Goal: Task Accomplishment & Management: Complete application form

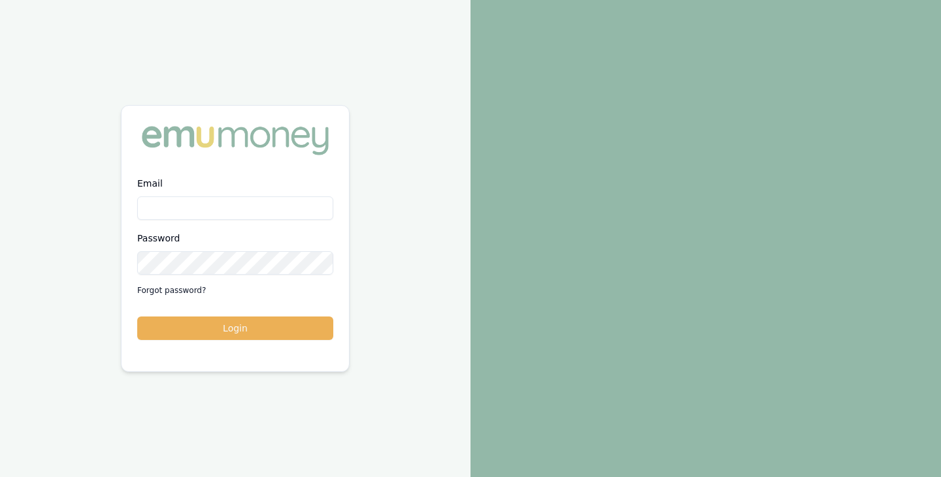
type input "brad.hearns@emumoney.com.au"
click at [137, 317] on button "Login" at bounding box center [235, 329] width 196 height 24
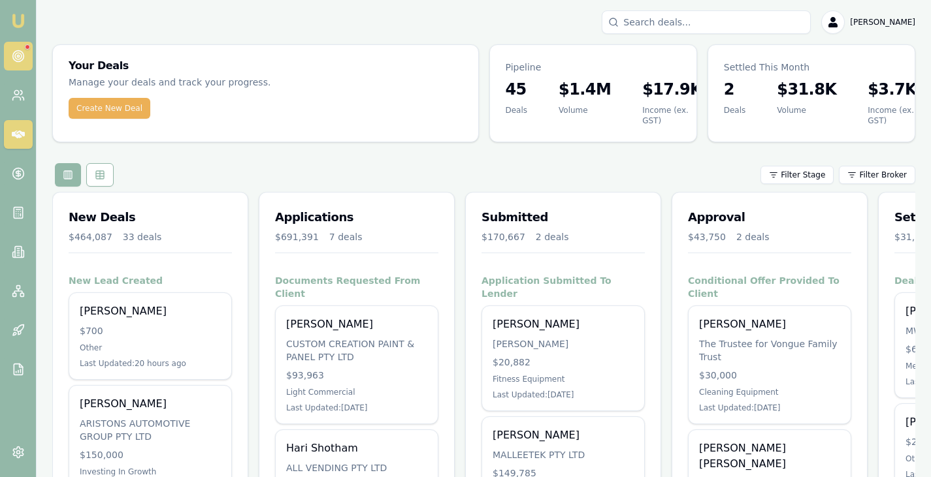
click at [22, 56] on circle at bounding box center [18, 56] width 7 height 7
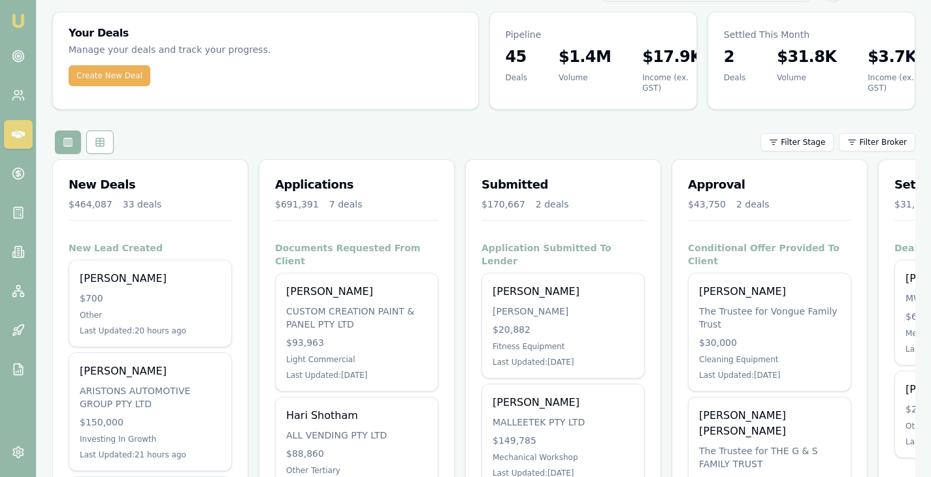
scroll to position [33, 0]
click at [18, 165] on link at bounding box center [18, 173] width 29 height 29
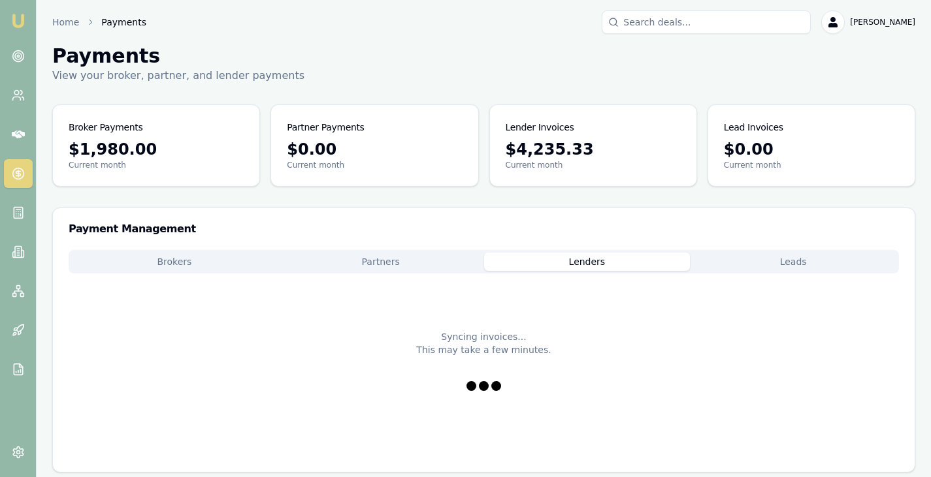
click at [594, 265] on button "Lenders" at bounding box center [587, 262] width 206 height 18
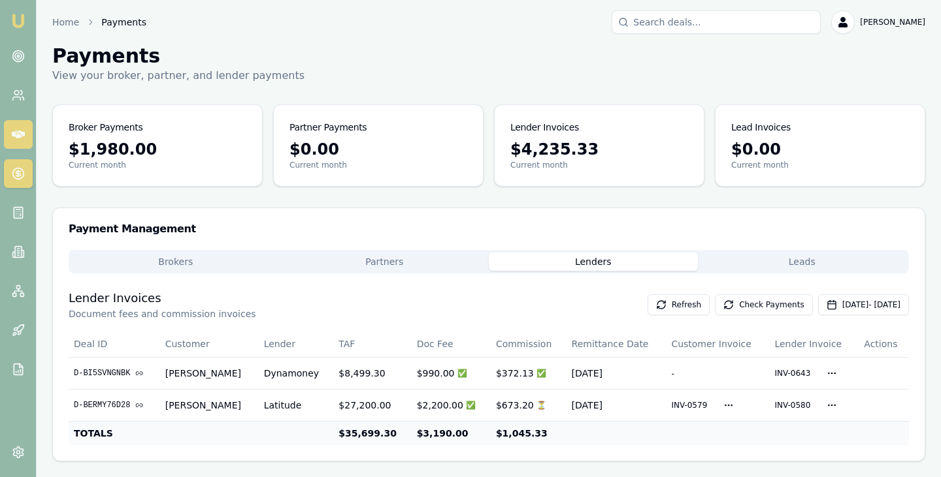
click at [12, 136] on icon at bounding box center [18, 134] width 13 height 13
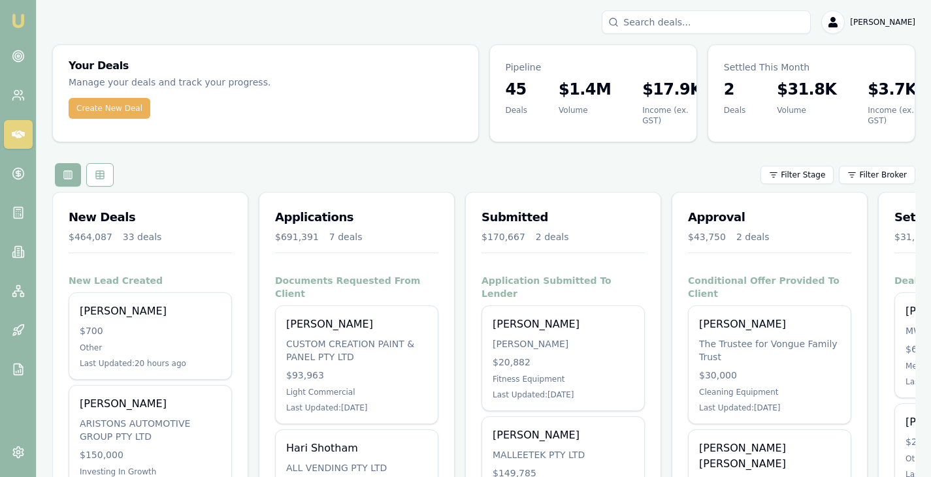
click at [110, 120] on div "Create New Deal" at bounding box center [265, 116] width 425 height 37
click at [121, 110] on button "Create New Deal" at bounding box center [110, 108] width 82 height 21
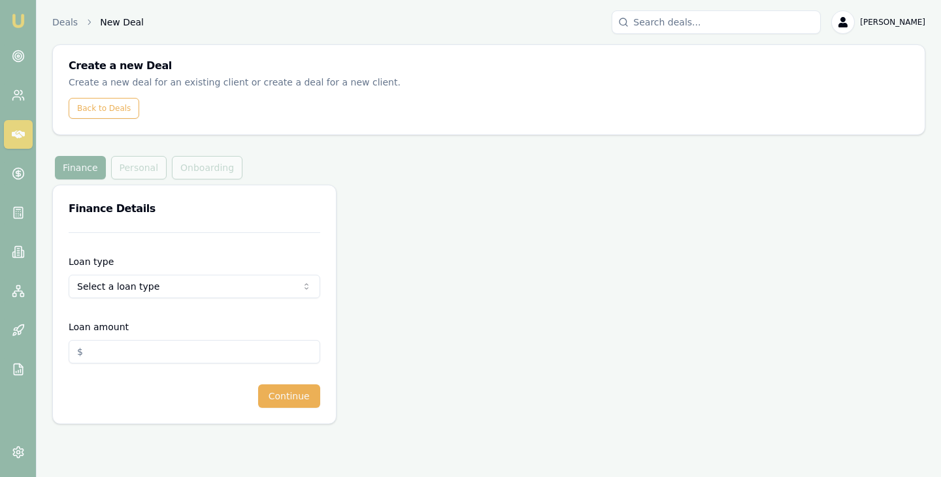
click at [137, 285] on html "Emu Broker Deals New Deal Brad Hearns Toggle Menu Create a new Deal Create a ne…" at bounding box center [470, 238] width 941 height 477
select select "COMMERCIAL_ASSET"
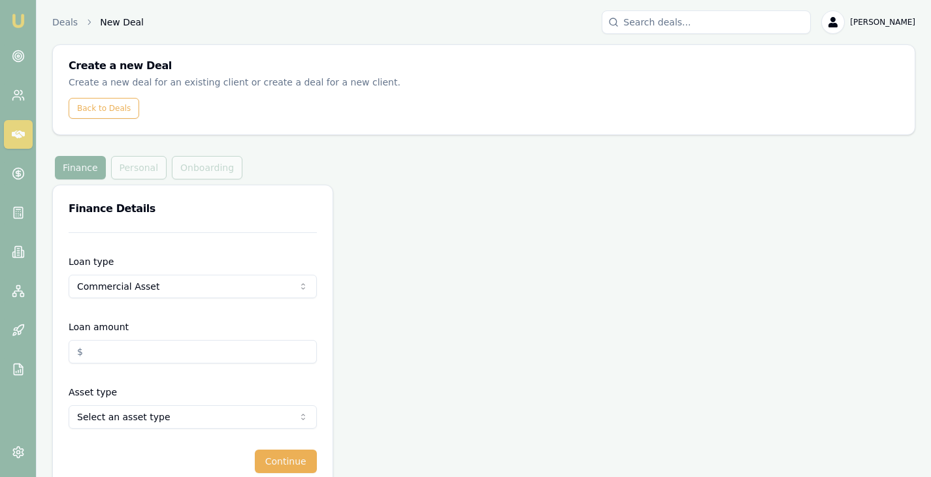
click at [159, 357] on input "Loan amount" at bounding box center [193, 352] width 248 height 24
type input "$"
paste input "29364.5"
type input "$29,364.50"
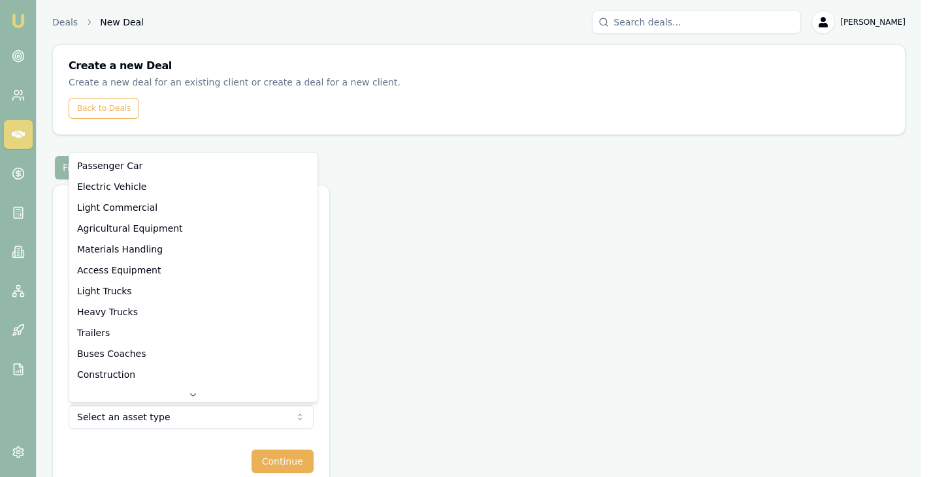
click at [263, 421] on html "Emu Broker Deals New Deal Brad Hearns Toggle Menu Create a new Deal Create a ne…" at bounding box center [465, 238] width 931 height 477
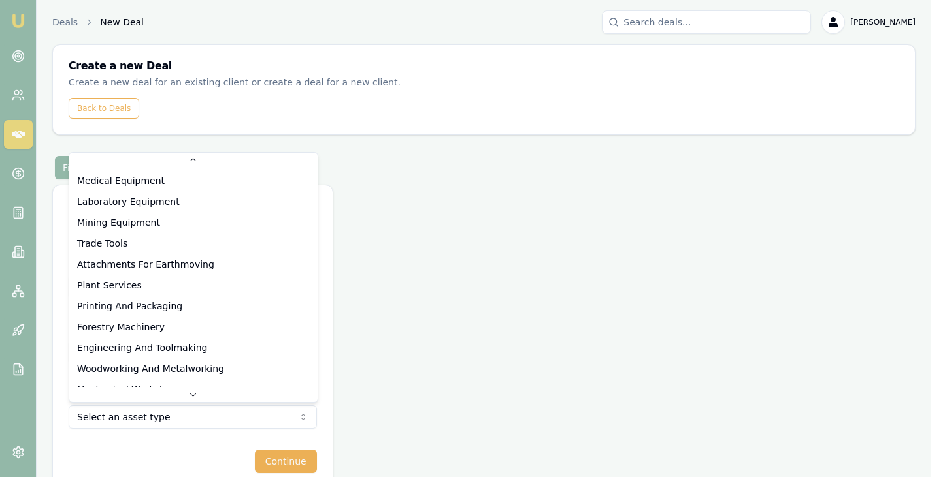
select select "PRINTING_AND_PACKAGING"
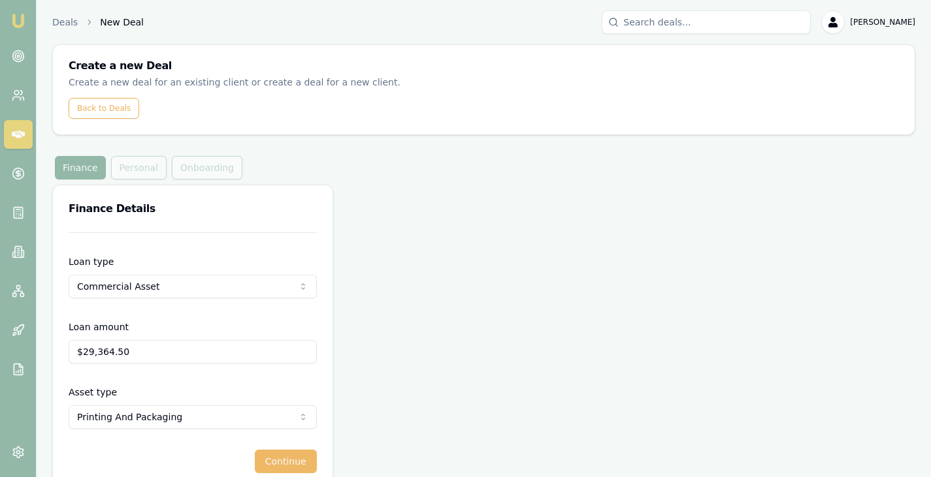
click at [287, 458] on button "Continue" at bounding box center [286, 462] width 62 height 24
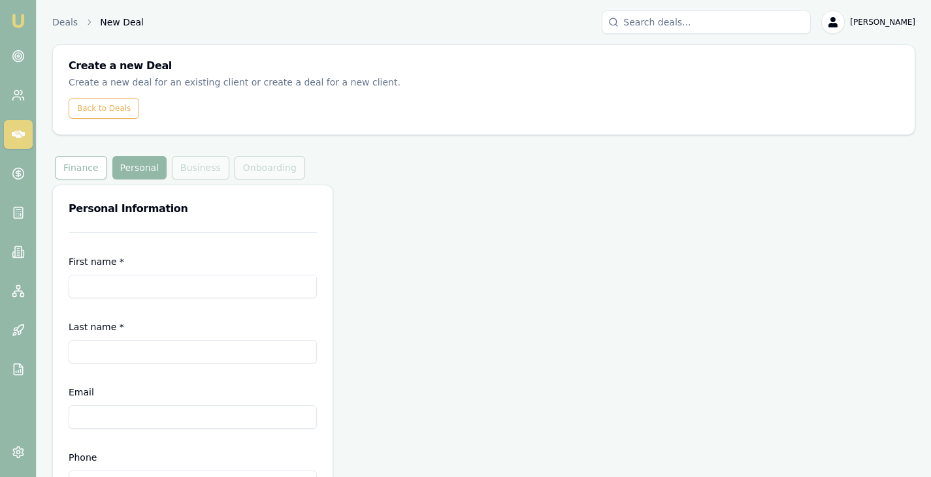
click at [208, 290] on input "First name *" at bounding box center [193, 287] width 248 height 24
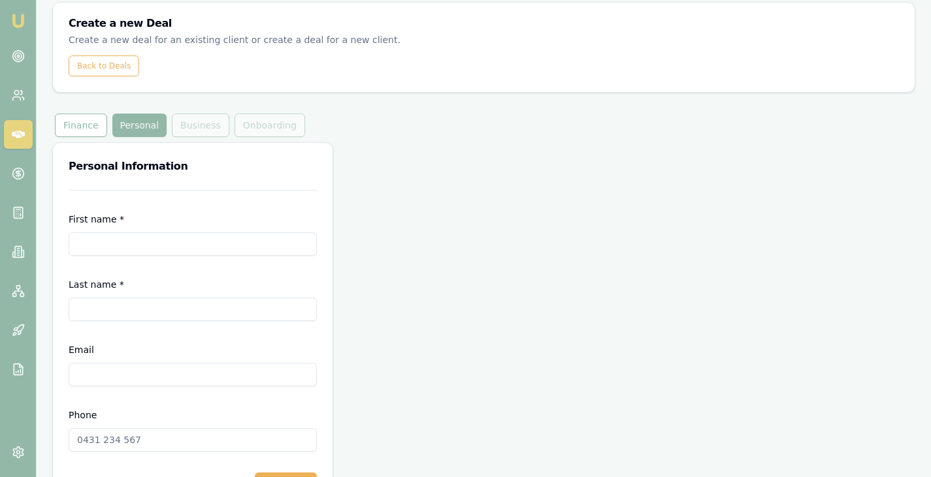
scroll to position [43, 0]
type input "Rohan"
type input "Thomas"
paste input "info@rojocustoms.com.au"
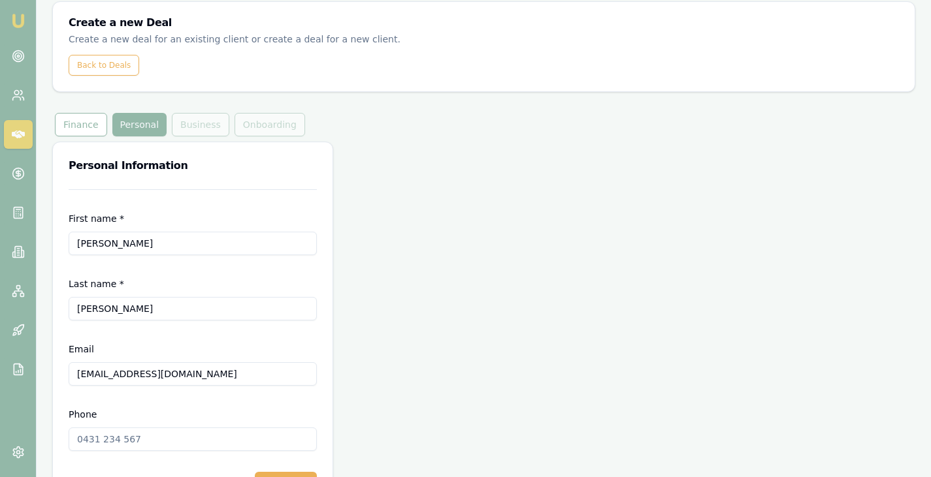
type input "info@rojocustoms.com.au"
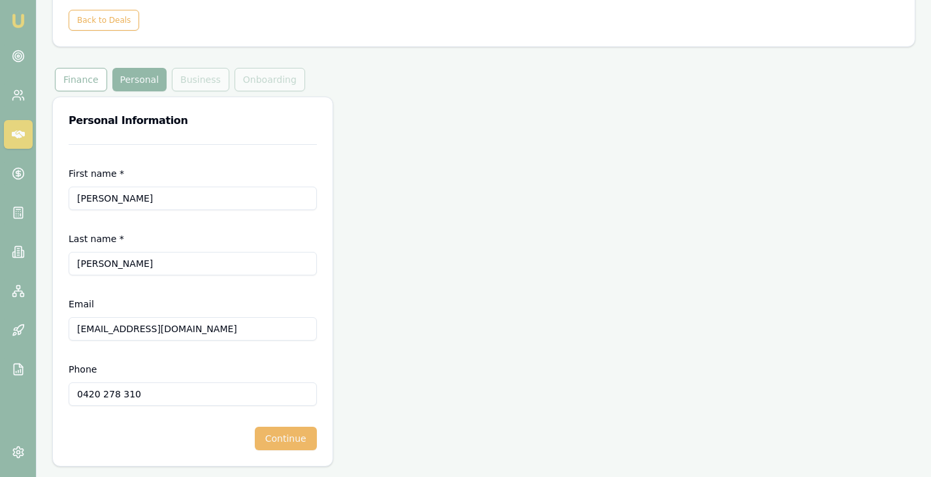
type input "0420 278 310"
click at [291, 440] on button "Continue" at bounding box center [286, 439] width 62 height 24
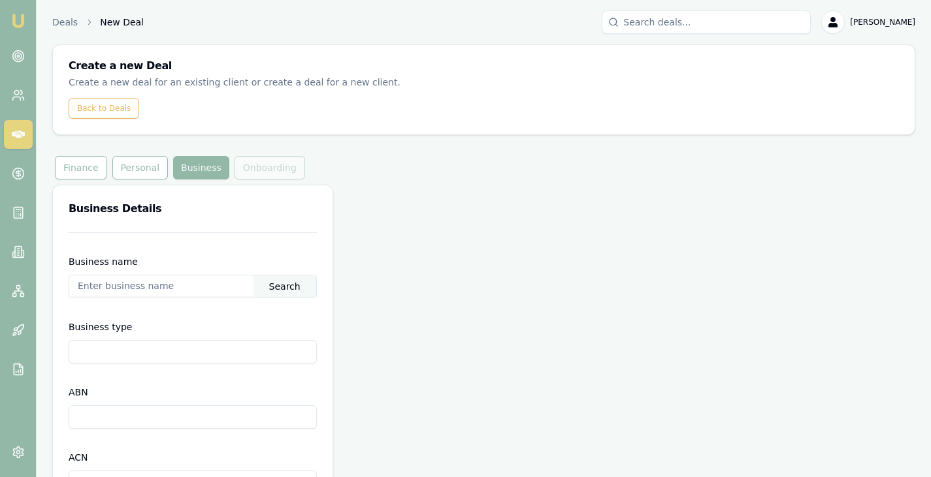
click at [167, 282] on input "text" at bounding box center [161, 286] width 184 height 21
paste input "69 793 625 721"
type input "69 793 625 721"
click at [295, 288] on div "Search" at bounding box center [284, 287] width 63 height 22
drag, startPoint x: 171, startPoint y: 274, endPoint x: 125, endPoint y: 295, distance: 50.0
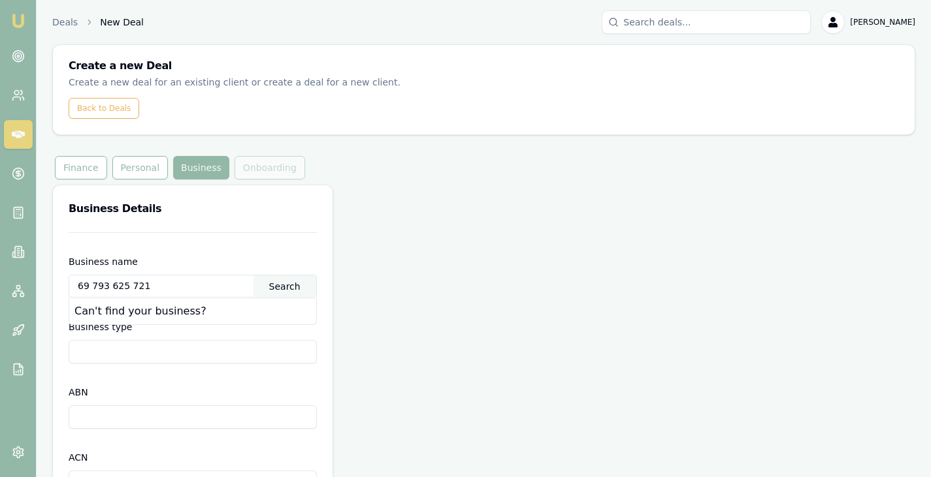
click at [125, 295] on div "69 793 625 721 Search" at bounding box center [193, 287] width 248 height 24
drag, startPoint x: 151, startPoint y: 289, endPoint x: 1, endPoint y: 295, distance: 149.7
click at [1, 295] on div "Emu Broker Deals New Deal Brad Hearns Toggle Menu Create a new Deal Create a ne…" at bounding box center [465, 454] width 931 height 908
paste input "69793625721"
type input "69793625721"
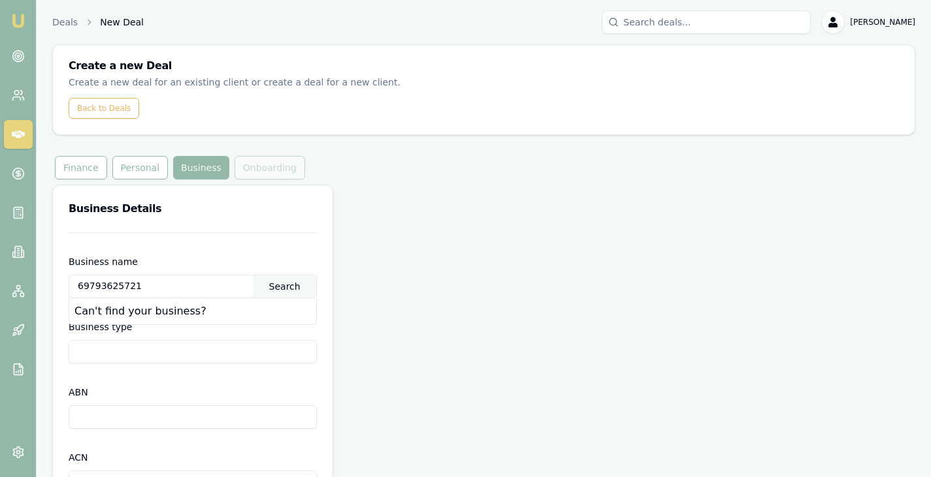
click at [285, 288] on div "Search" at bounding box center [284, 287] width 63 height 22
drag, startPoint x: 156, startPoint y: 292, endPoint x: 0, endPoint y: 304, distance: 156.6
click at [0, 304] on div "Emu Broker Deals New Deal Brad Hearns Toggle Menu Create a new Deal Create a ne…" at bounding box center [465, 454] width 931 height 908
paste input "Thomas Family Trust"
type input "Thomas Family Trust"
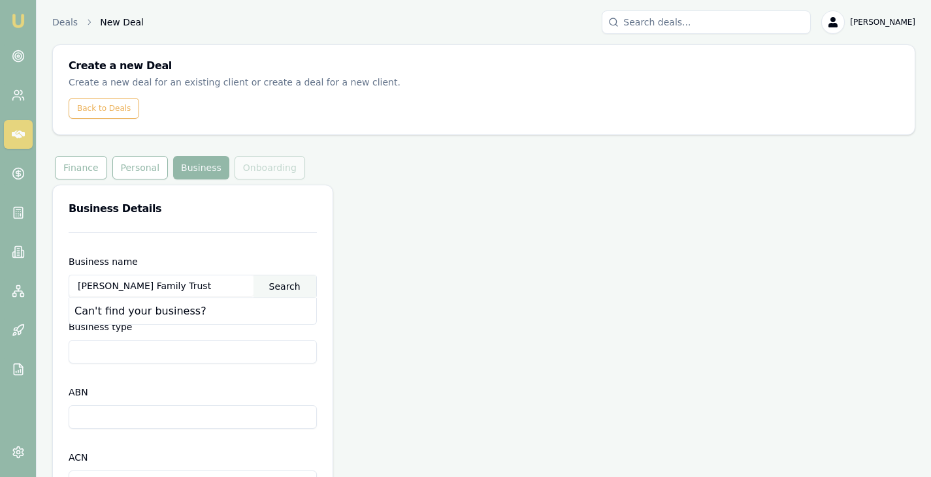
click at [284, 283] on div "Search" at bounding box center [284, 287] width 63 height 22
click at [205, 290] on input "Thomas Family Trust" at bounding box center [161, 286] width 184 height 21
click at [140, 165] on button "Personal" at bounding box center [140, 168] width 56 height 24
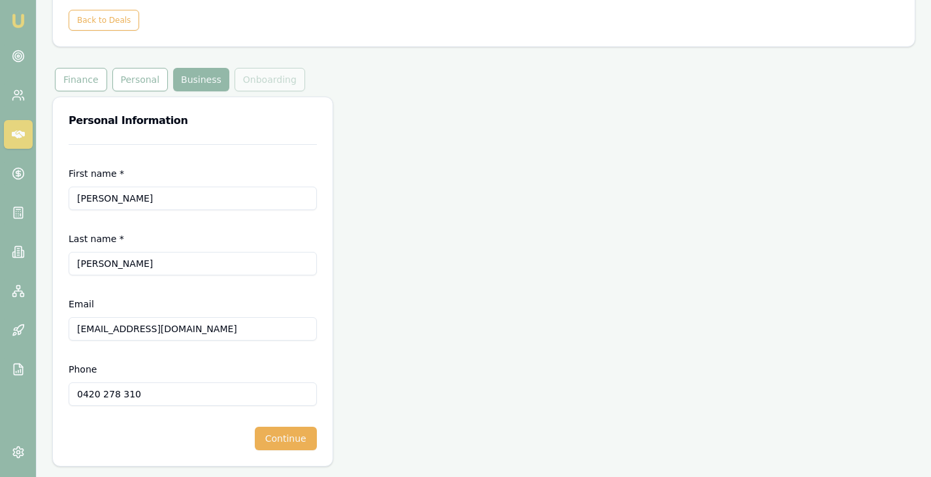
scroll to position [88, 0]
click at [298, 447] on button "Continue" at bounding box center [286, 440] width 62 height 24
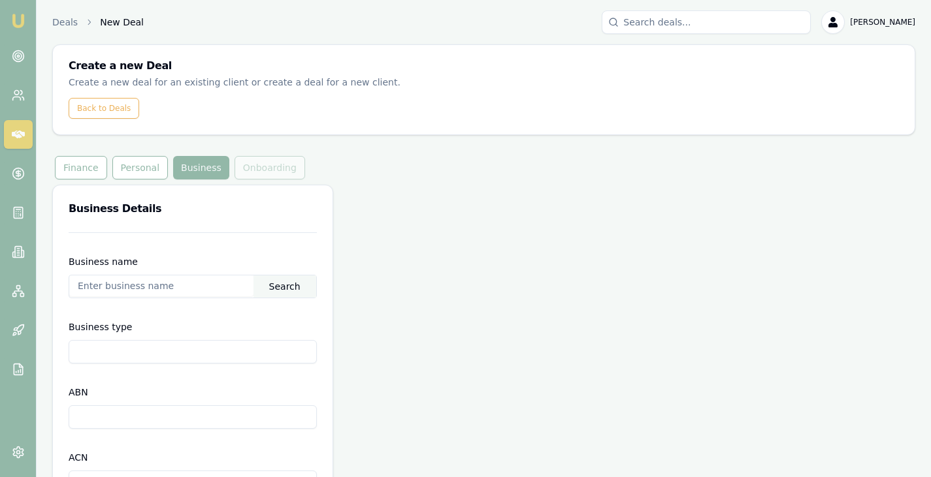
click at [160, 289] on input "text" at bounding box center [161, 286] width 184 height 21
paste input "The Trustee for Thomas Family Trust"
type input "The Trustee for Thomas Family Trust"
click at [304, 282] on div "Search" at bounding box center [284, 287] width 63 height 22
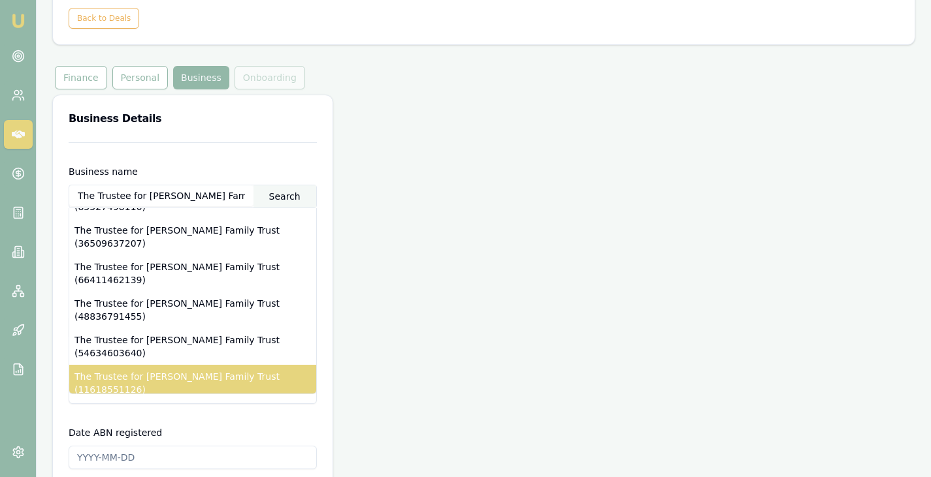
scroll to position [73, 0]
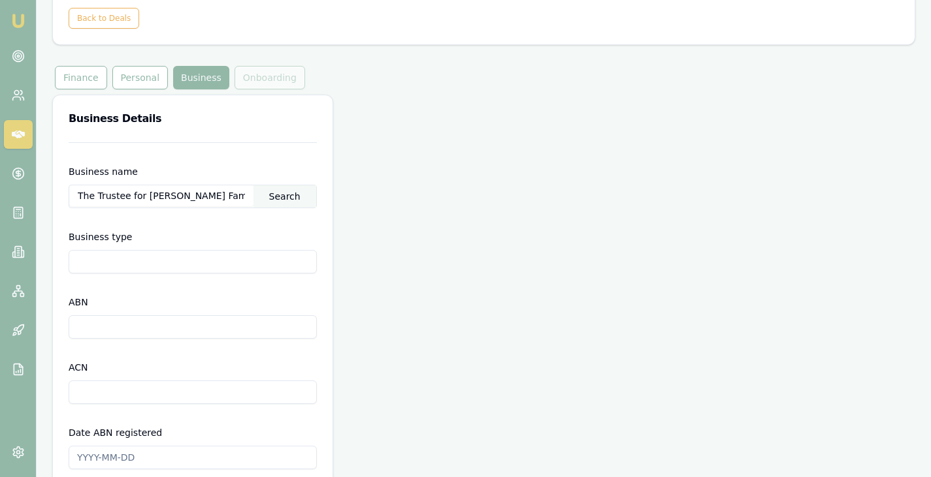
click at [210, 261] on input "Business type" at bounding box center [193, 262] width 248 height 24
click at [174, 321] on input "ABN" at bounding box center [193, 327] width 248 height 24
drag, startPoint x: 234, startPoint y: 191, endPoint x: 8, endPoint y: 188, distance: 226.0
click at [8, 188] on div "Emu Broker Deals New Deal Brad Hearns Toggle Menu Create a new Deal Create a ne…" at bounding box center [465, 364] width 931 height 908
click at [234, 180] on div "Business name The Trustee for Thomas Family Trust Search" at bounding box center [193, 186] width 248 height 44
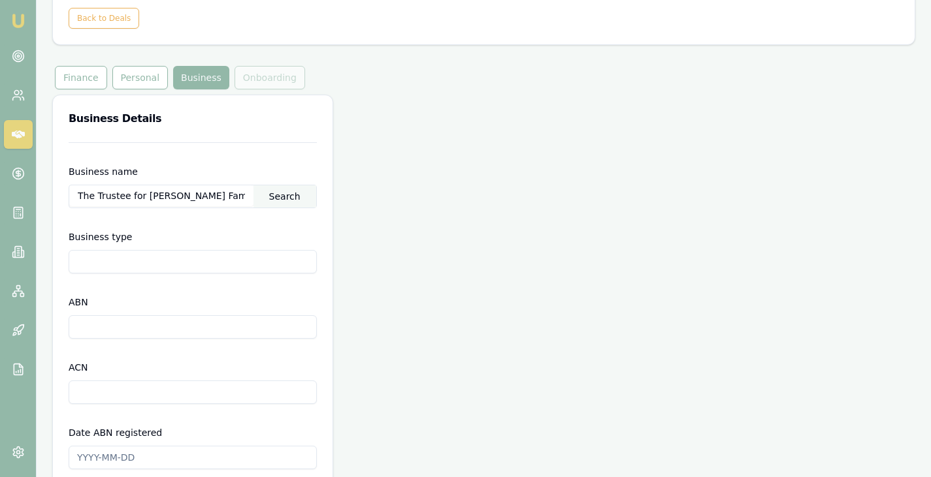
click at [276, 197] on div "Search" at bounding box center [284, 196] width 63 height 22
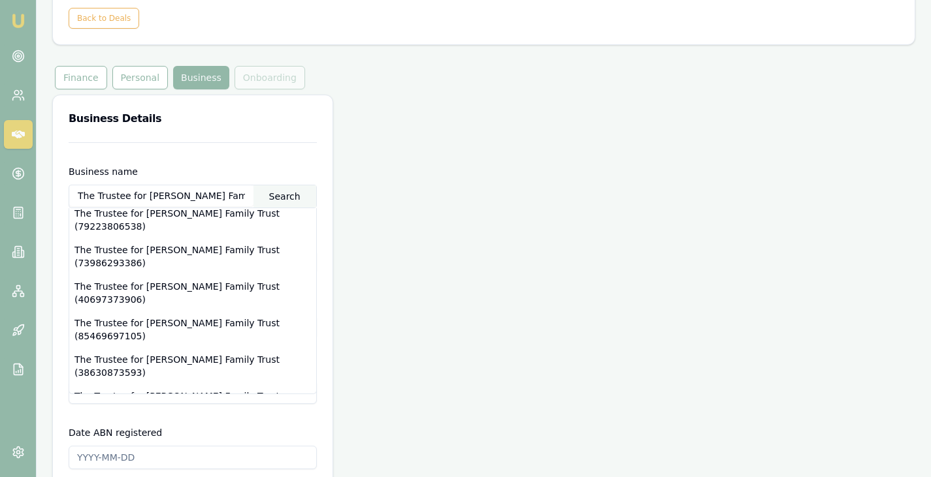
scroll to position [0, 0]
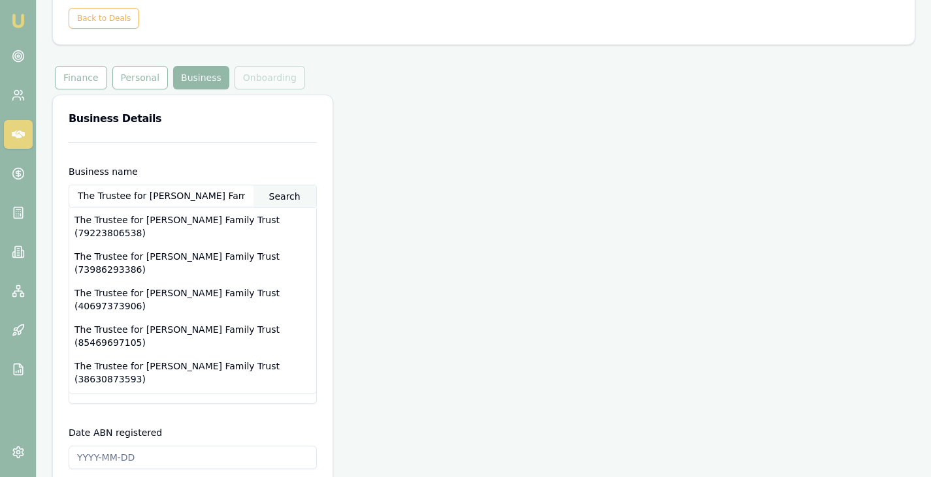
click at [222, 197] on input "The Trustee for Thomas Family Trust" at bounding box center [161, 195] width 184 height 21
click at [263, 197] on div "Search" at bounding box center [284, 196] width 63 height 22
click at [348, 239] on div "Business Details Business name The Trustee for Thomas Family Trust Search The T…" at bounding box center [483, 451] width 863 height 713
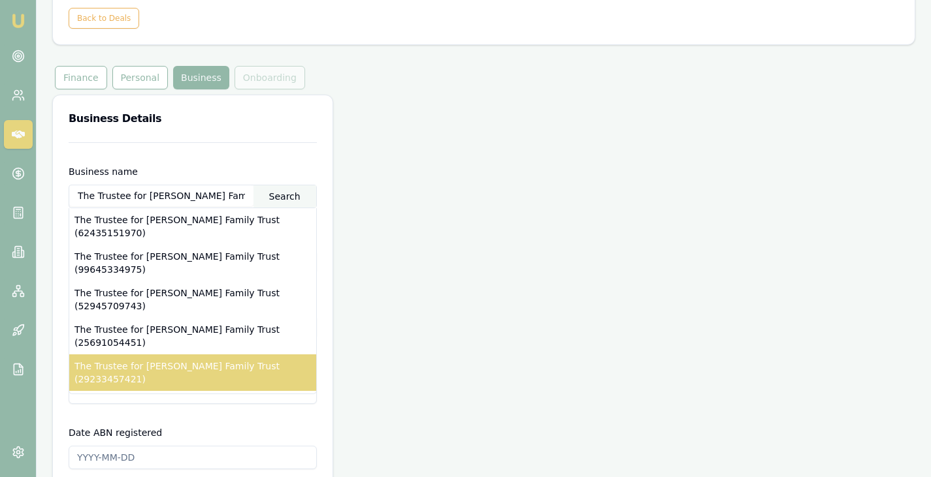
scroll to position [72, 0]
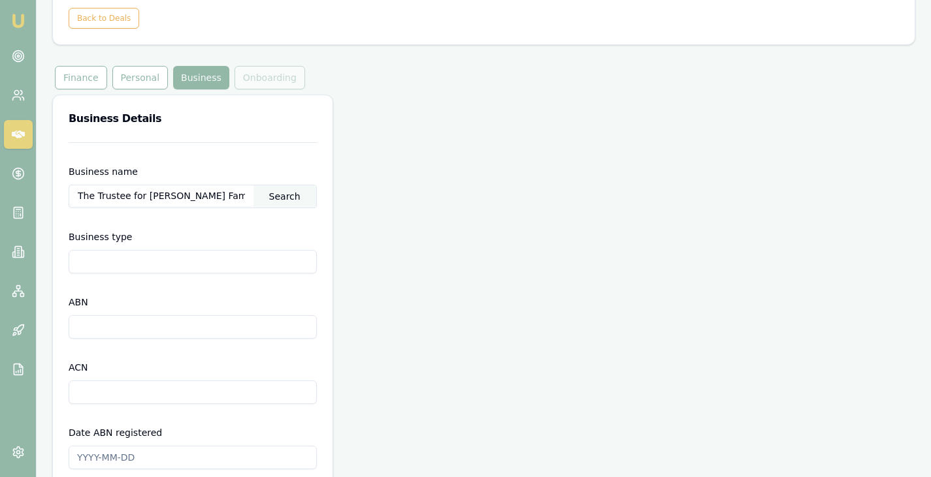
click at [225, 251] on input "Business type" at bounding box center [193, 262] width 248 height 24
drag, startPoint x: 155, startPoint y: 271, endPoint x: 0, endPoint y: 280, distance: 155.1
click at [0, 280] on div "Emu Broker Deals New Deal Brad Hearns Toggle Menu Create a new Deal Create a ne…" at bounding box center [465, 364] width 931 height 908
paste input "Discretionary Trading"
type input "Discretionary Trading Trust"
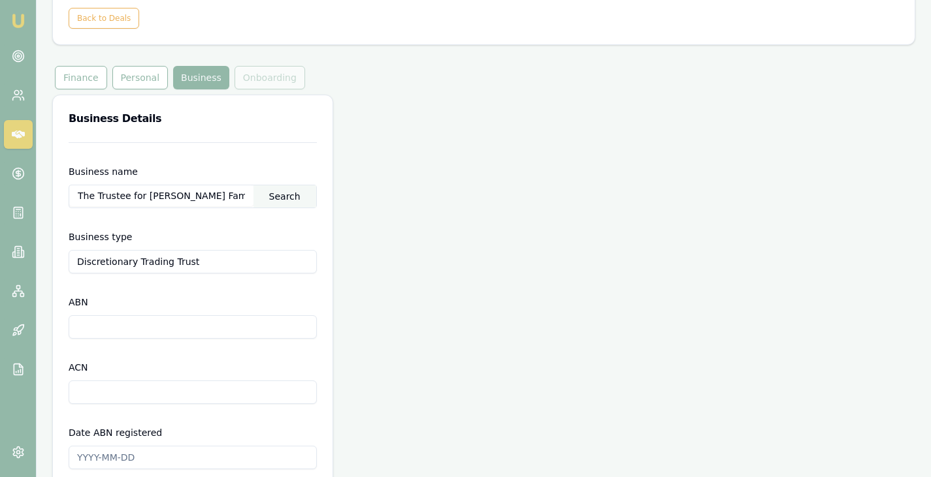
click at [111, 338] on input "ABN" at bounding box center [193, 327] width 248 height 24
paste input "69 793 625 721"
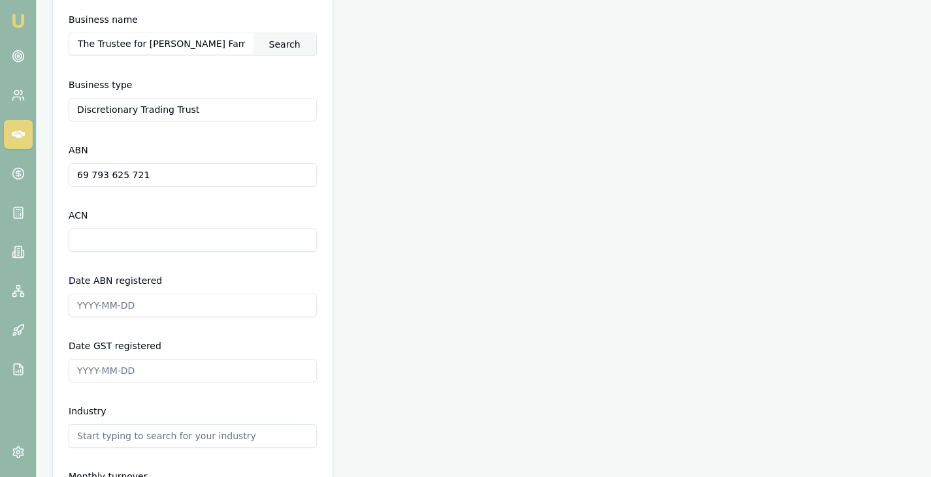
scroll to position [252, 0]
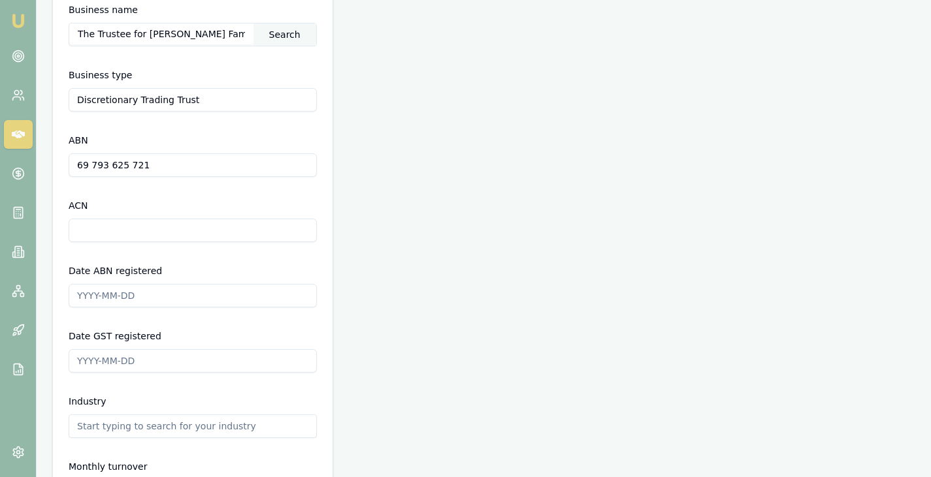
click at [194, 298] on input "Date ABN registered" at bounding box center [193, 296] width 248 height 24
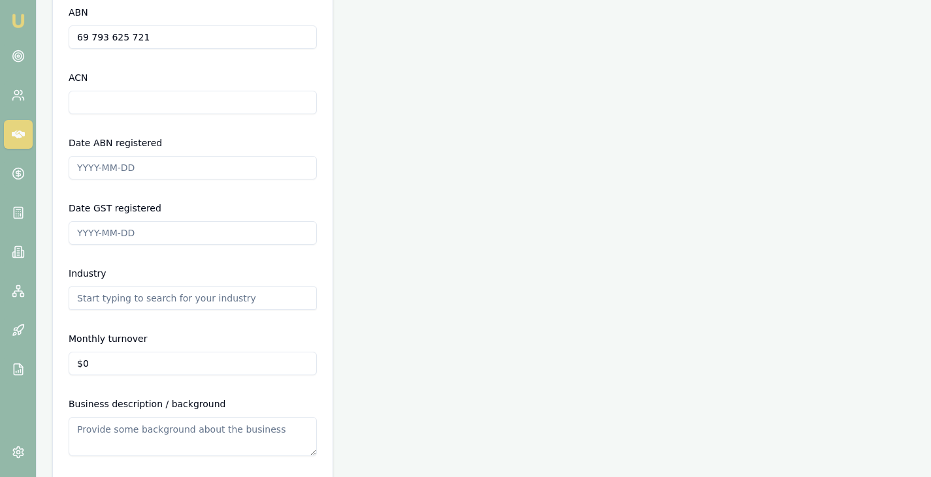
scroll to position [430, 0]
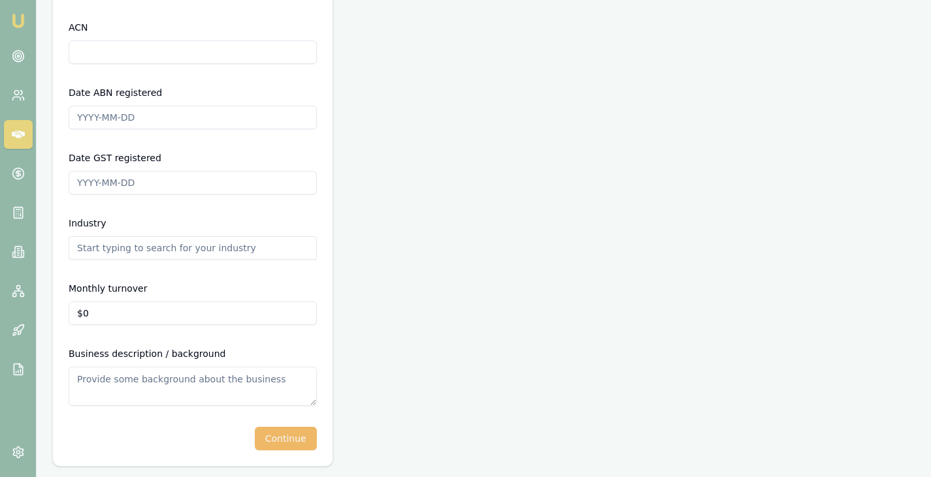
click at [284, 437] on button "Continue" at bounding box center [286, 439] width 62 height 24
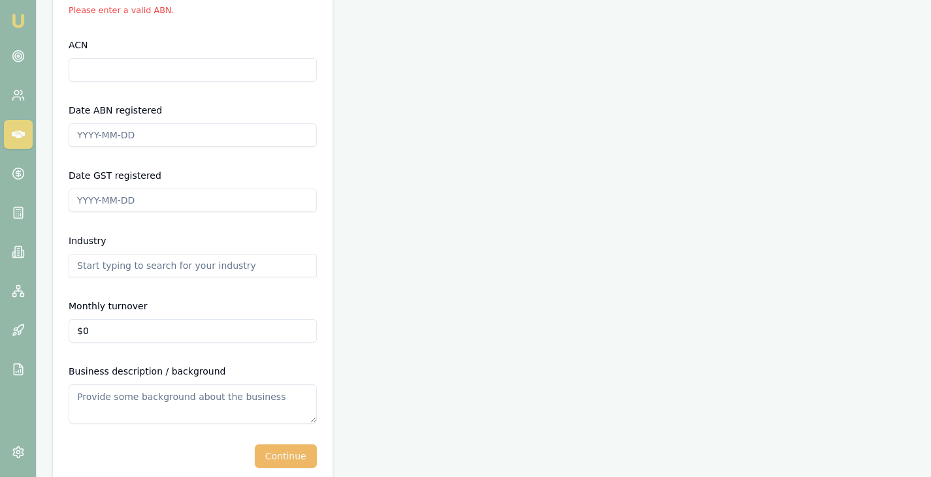
scroll to position [178, 0]
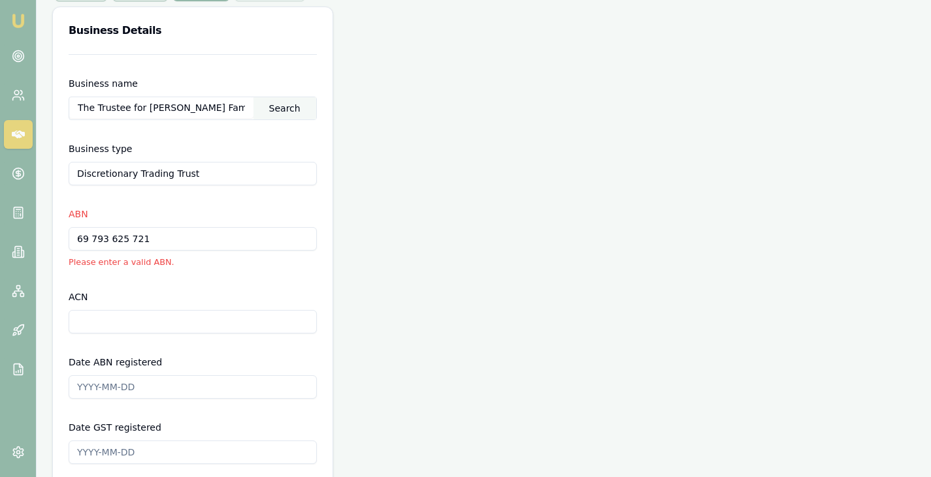
drag, startPoint x: 221, startPoint y: 238, endPoint x: 0, endPoint y: 258, distance: 221.7
click at [0, 258] on div "Emu Broker Deals New Deal Brad Hearns Toggle Menu Create a new Deal Create a ne…" at bounding box center [465, 285] width 931 height 926
paste input "793625"
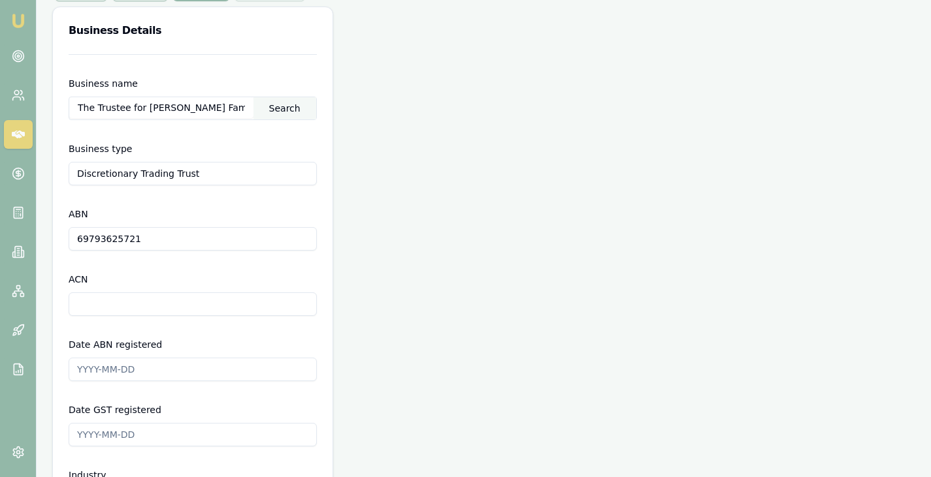
type input "69793625721"
click at [227, 273] on div "ACN" at bounding box center [193, 294] width 248 height 44
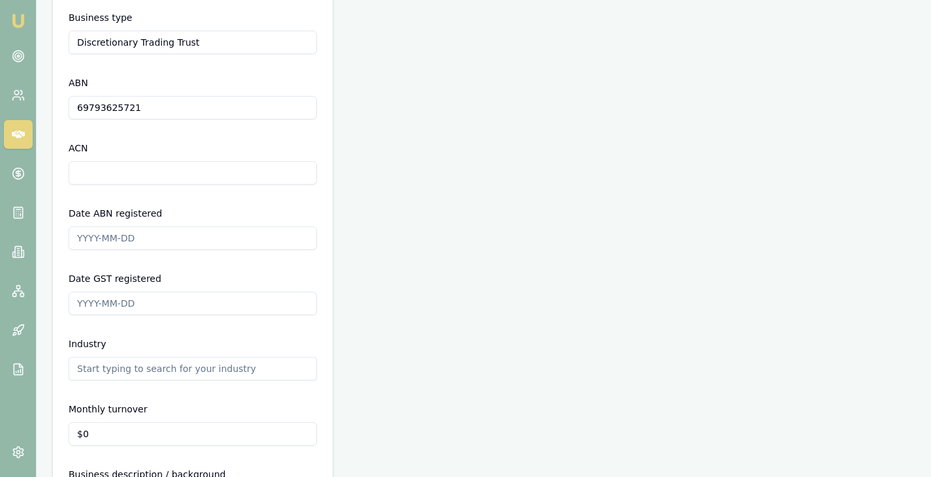
scroll to position [430, 0]
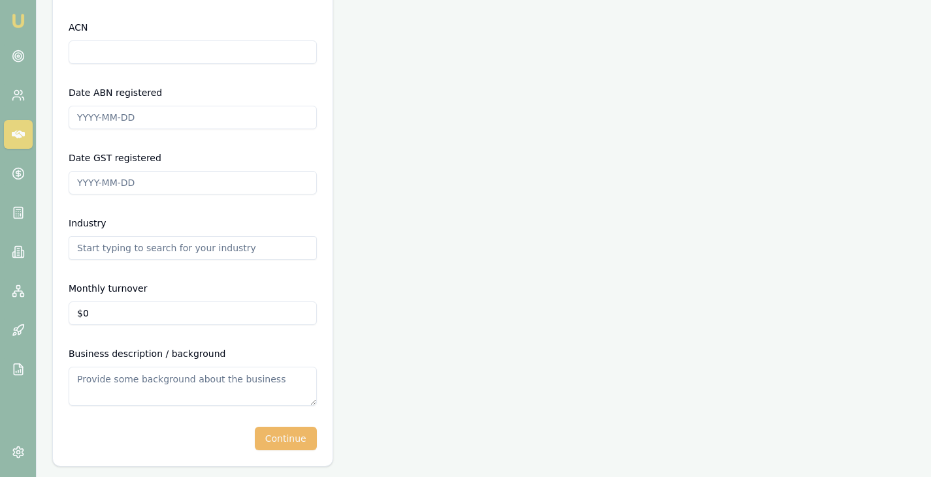
click at [283, 449] on button "Continue" at bounding box center [286, 439] width 62 height 24
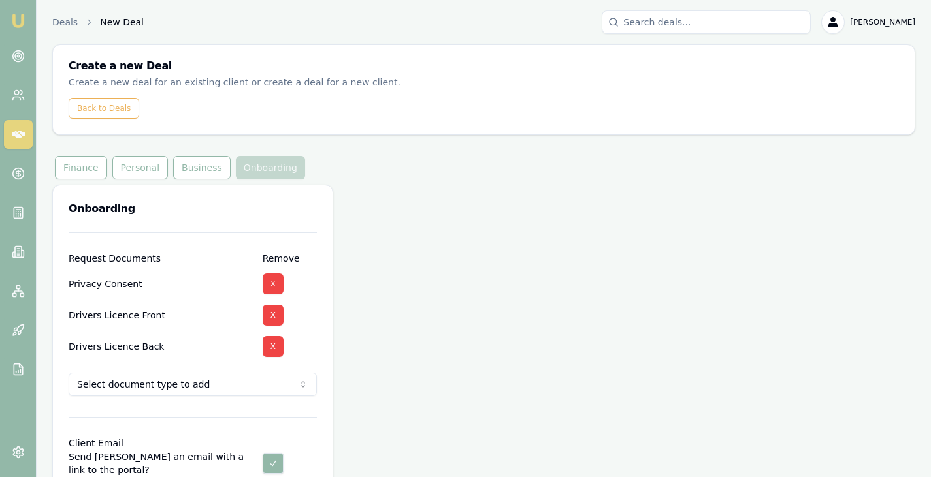
click at [222, 394] on html "Emu Broker Deals New Deal Brad Hearns Toggle Menu Create a new Deal Create a ne…" at bounding box center [465, 238] width 931 height 477
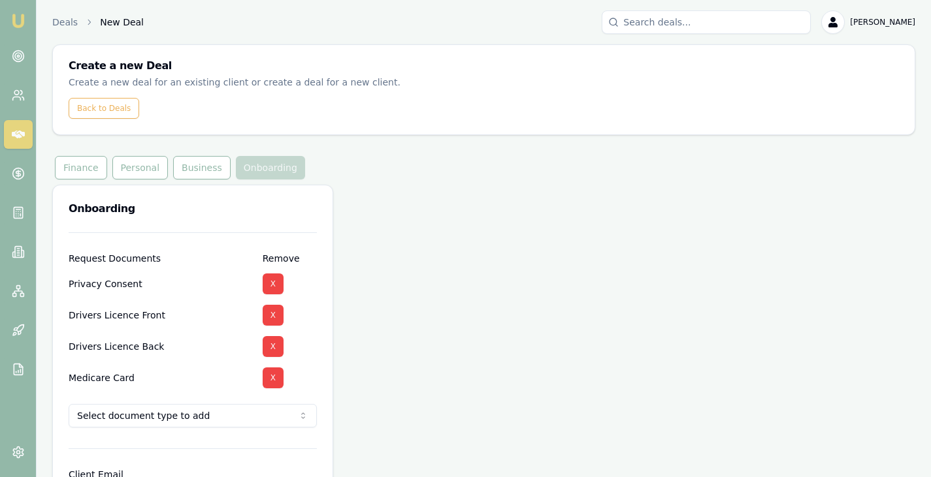
click at [389, 365] on div "Onboarding Request Documents Remove Privacy Consent X Drivers Licence Front X D…" at bounding box center [483, 378] width 863 height 387
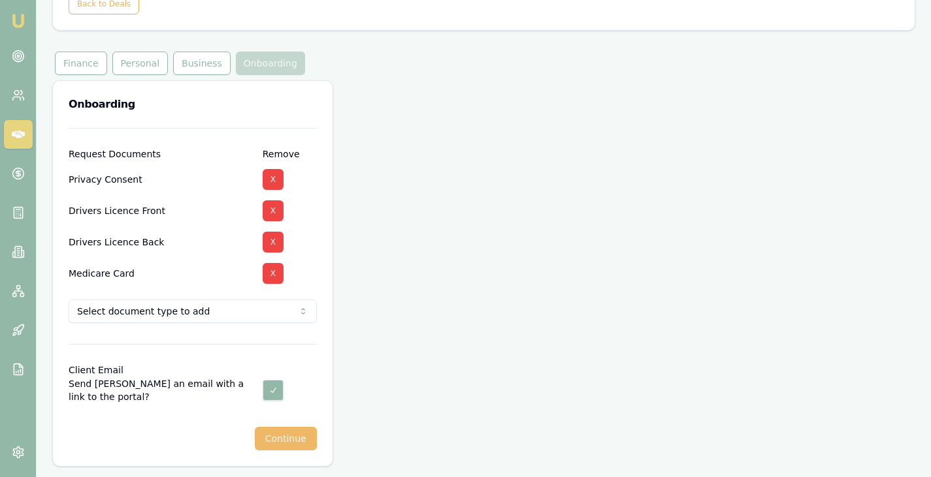
click at [269, 436] on button "Continue" at bounding box center [286, 439] width 62 height 24
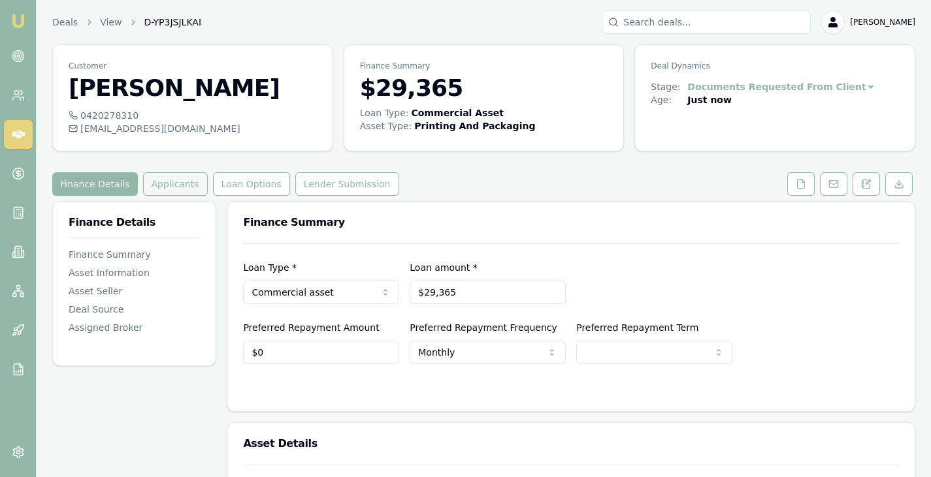
click at [179, 192] on button "Applicants" at bounding box center [175, 184] width 65 height 24
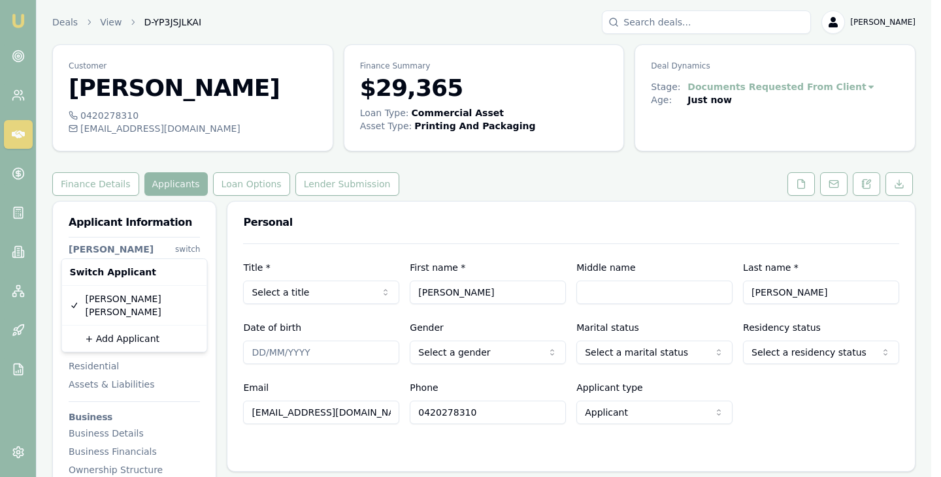
click at [183, 246] on html "Emu Broker Deals View D-YP3JSJLKAI Brad Hearns Toggle Menu Customer Rohan Thoma…" at bounding box center [470, 238] width 941 height 477
click at [99, 329] on div "+ Add Applicant" at bounding box center [135, 339] width 140 height 21
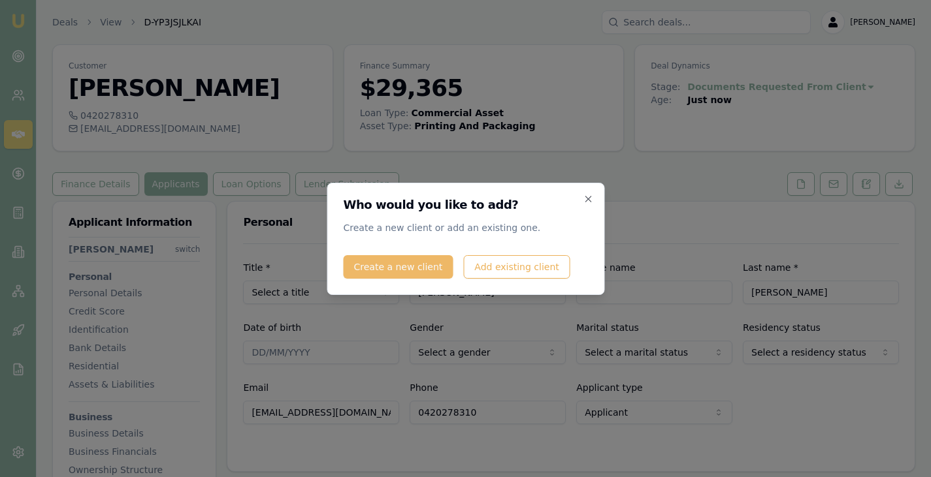
click at [389, 266] on button "Create a new client" at bounding box center [398, 267] width 110 height 24
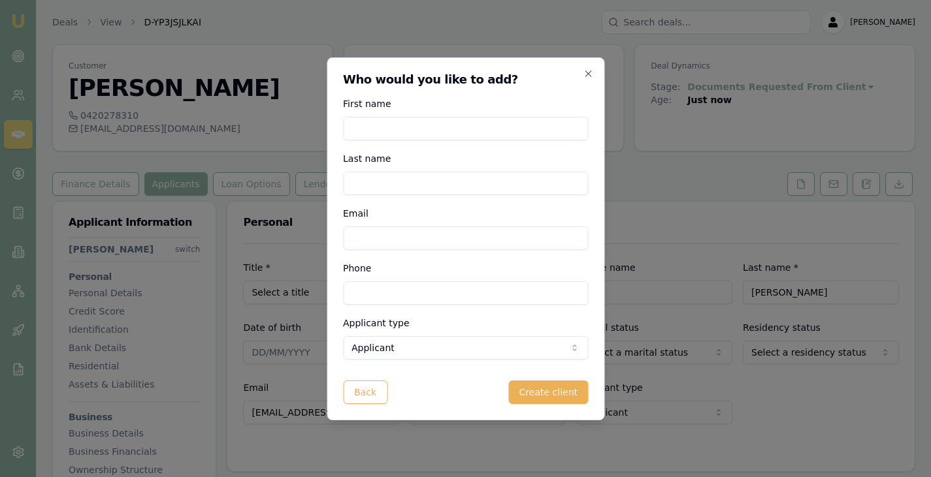
click at [375, 125] on input "First name" at bounding box center [465, 129] width 245 height 24
type input "Nicholas"
type input "Ha"
paste input "design@rojocustoms.com.au"
type input "design@rojocustoms.com.au"
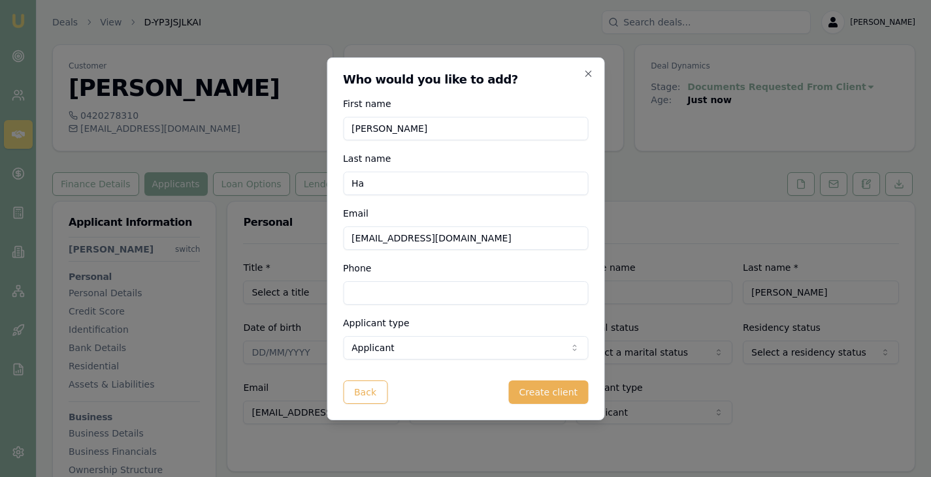
click at [401, 292] on input "Phone" at bounding box center [465, 294] width 245 height 24
paste input "0402 608 106"
type input "0402 608 106"
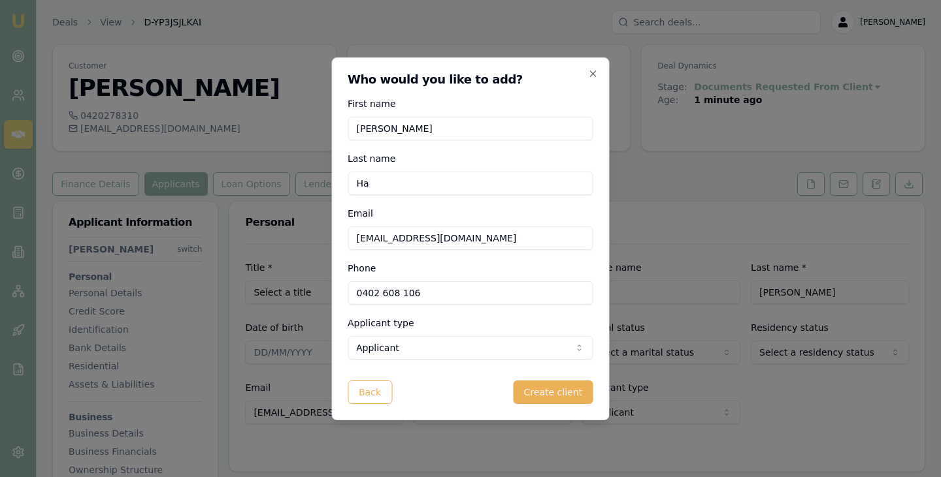
click at [508, 357] on body "Emu Broker Deals View D-YP3JSJLKAI Brad Hearns Toggle Menu Customer Rohan Thoma…" at bounding box center [470, 238] width 941 height 477
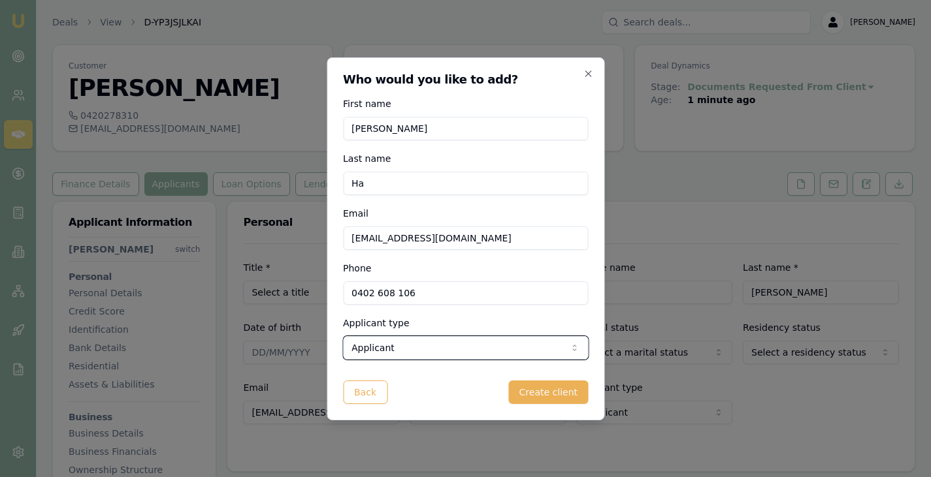
click at [458, 321] on body "Emu Broker Deals View D-YP3JSJLKAI Brad Hearns Toggle Menu Customer Rohan Thoma…" at bounding box center [465, 238] width 931 height 477
click at [544, 391] on button "Create client" at bounding box center [548, 393] width 79 height 24
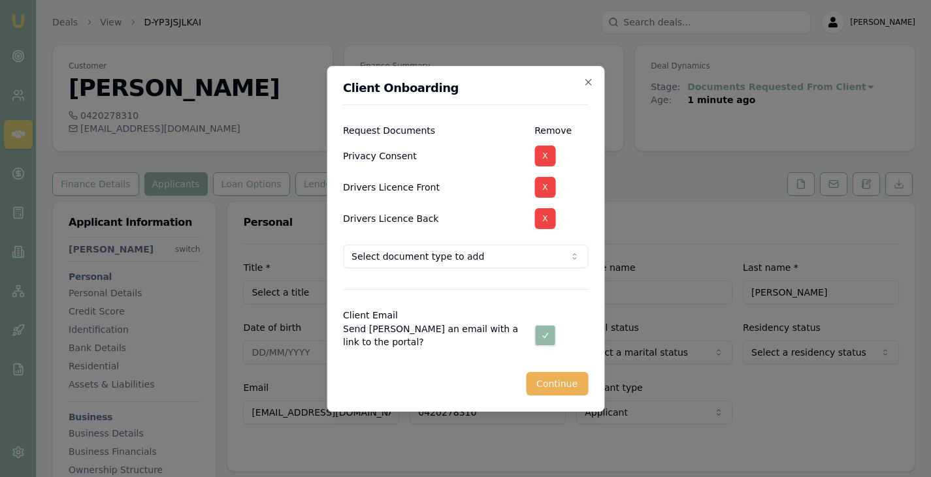
click at [495, 254] on body "Emu Broker Deals View D-YP3JSJLKAI Brad Hearns Toggle Menu Customer Rohan Thoma…" at bounding box center [465, 238] width 931 height 477
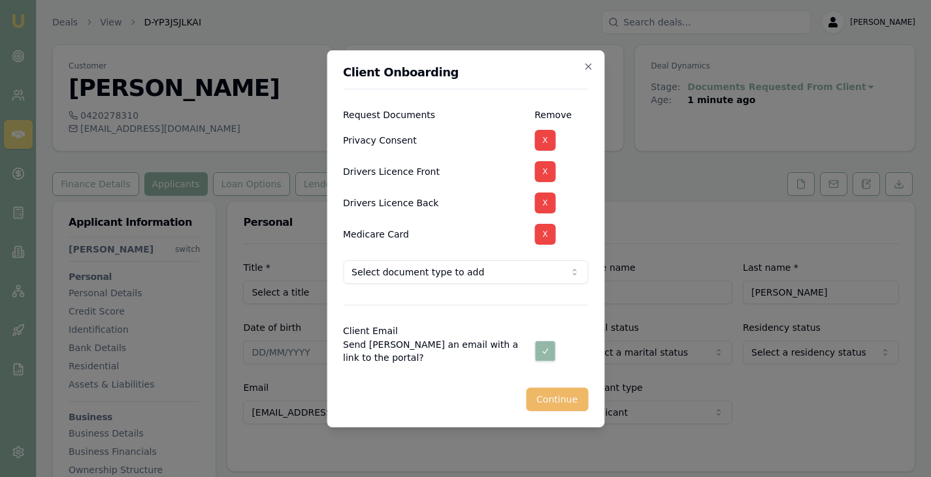
click at [553, 400] on button "Continue" at bounding box center [557, 400] width 62 height 24
